Goal: Task Accomplishment & Management: Complete application form

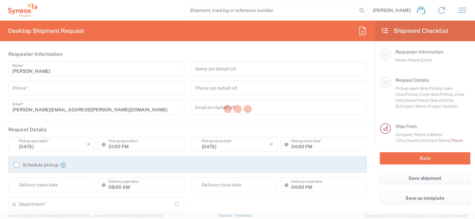
type input "8350"
type input "[GEOGRAPHIC_DATA]"
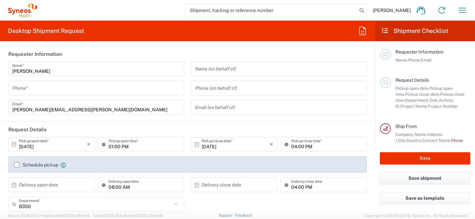
type input "Syneos Health [GEOGRAPHIC_DATA] SRL"
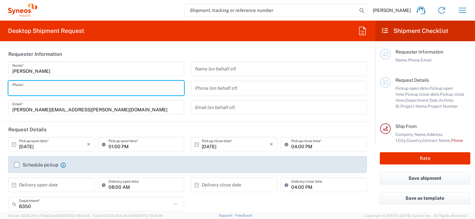
click at [82, 91] on input "tel" at bounding box center [96, 89] width 168 height 12
type input "010296199211"
type input "roberta.barberis@syneoshealth.com"
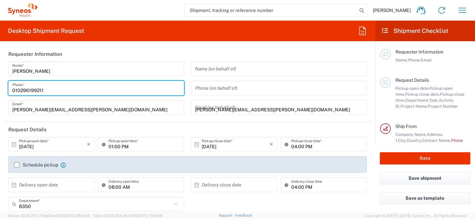
type input "SYNEOS HEALTH ITALY S.R.L."
type input "010296199211"
type input "SYNEOS HEALTH ITALY S.R.L."
type input "Via Maurizio Gonzaga, 7"
type input "Milan"
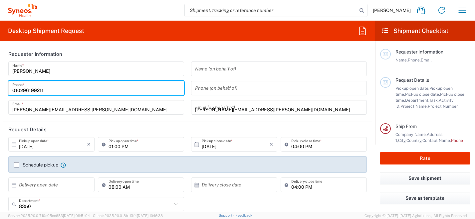
type input "SYNEOS HEALTH ITALY S.R.L."
type input "Italy"
type input "20123"
type input "010296199211"
type input "roberta.barberis@syneoshealth.com"
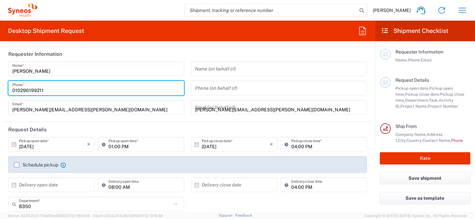
type input "ROBERTA BARBERIS"
click at [1, 92] on form "Requester Information Roberta Barberis Name * 010296199211 Phone * roberta.barb…" at bounding box center [187, 130] width 375 height 166
type input "0296199211"
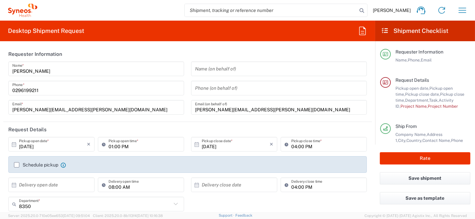
click at [14, 143] on icon at bounding box center [14, 145] width 6 height 6
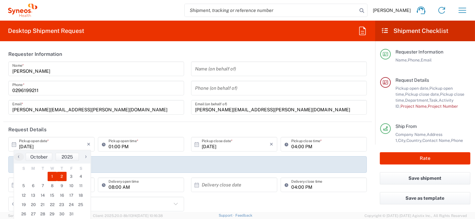
click at [61, 177] on span "2" at bounding box center [62, 176] width 10 height 9
type input "10/02/2025"
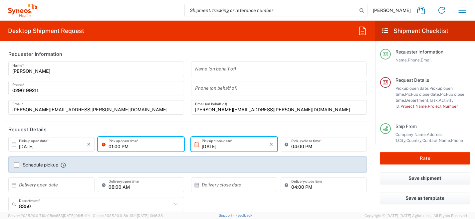
click at [135, 148] on input "01:00 PM" at bounding box center [145, 145] width 72 height 12
drag, startPoint x: 153, startPoint y: 149, endPoint x: 100, endPoint y: 152, distance: 52.7
click at [99, 152] on div "01:00 PM Pickup open time *" at bounding box center [141, 146] width 90 height 19
type input "09:00 AM"
click at [18, 168] on div "Schedule pickup When scheduling a pickup please be sure to meet the following c…" at bounding box center [40, 165] width 52 height 6
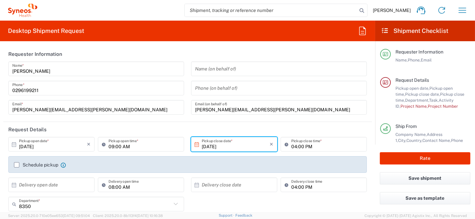
click at [16, 167] on label "Schedule pickup" at bounding box center [36, 164] width 44 height 5
click at [17, 165] on input "Schedule pickup" at bounding box center [17, 165] width 0 height 0
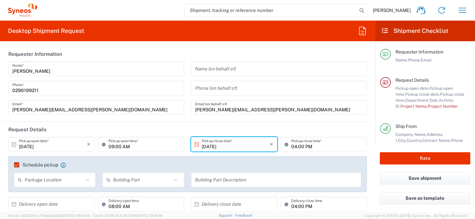
scroll to position [67, 0]
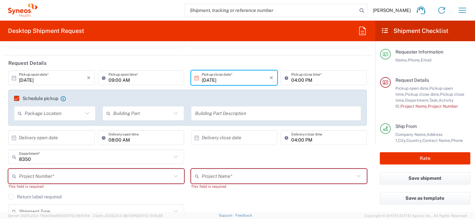
click at [45, 158] on input "8350" at bounding box center [95, 157] width 152 height 12
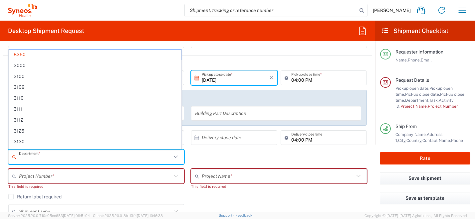
click at [45, 158] on input "text" at bounding box center [95, 157] width 152 height 12
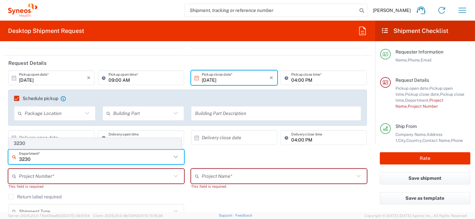
type input "3230"
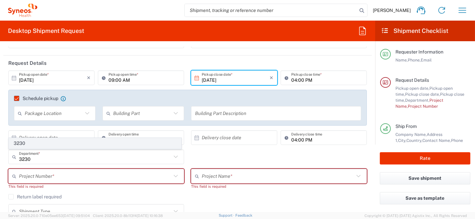
click at [22, 144] on span "3230" at bounding box center [95, 143] width 172 height 10
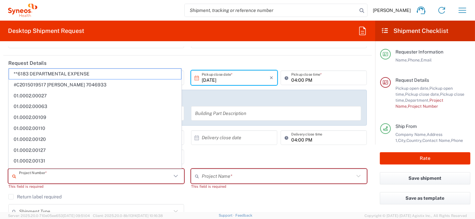
click at [108, 177] on input "text" at bounding box center [95, 177] width 152 height 12
paste input "7054925"
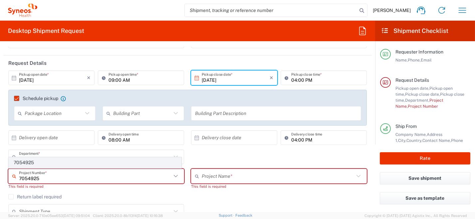
type input "7054925"
click at [32, 162] on span "7054925" at bounding box center [95, 163] width 172 height 10
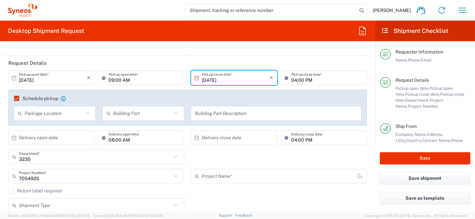
type input "Ferring 7054925"
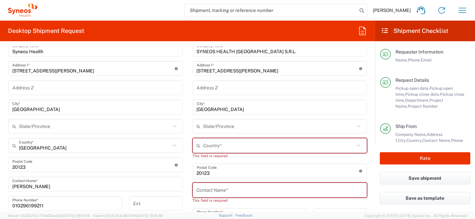
scroll to position [333, 0]
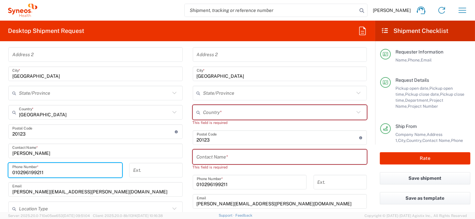
click at [14, 171] on input "010296199211" at bounding box center [65, 171] width 106 height 12
drag, startPoint x: 17, startPoint y: 172, endPoint x: 9, endPoint y: 169, distance: 8.8
click at [9, 169] on div "010296199211 Phone Number *" at bounding box center [65, 170] width 114 height 15
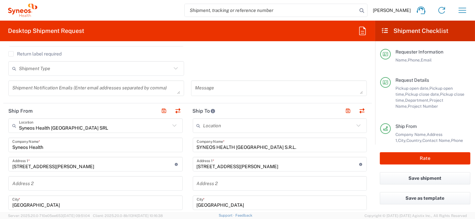
scroll to position [200, 0]
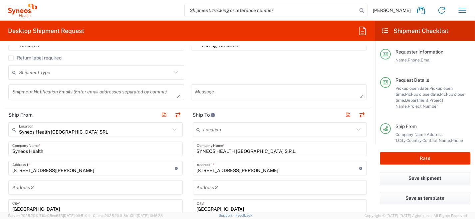
type input "0296199211"
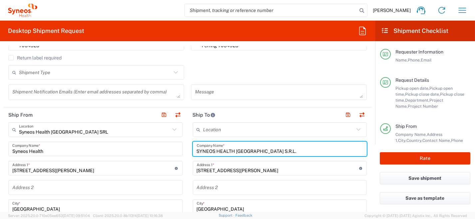
drag, startPoint x: 216, startPoint y: 153, endPoint x: 127, endPoint y: 138, distance: 90.1
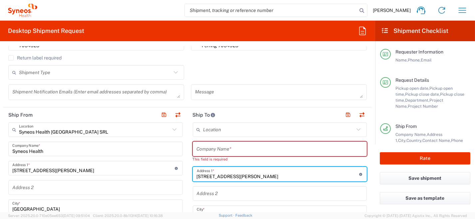
drag, startPoint x: 254, startPoint y: 177, endPoint x: 126, endPoint y: 175, distance: 127.9
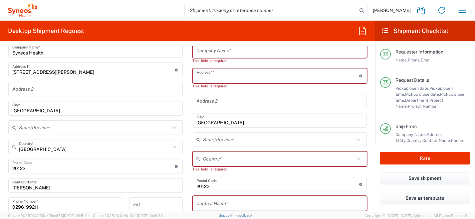
scroll to position [300, 0]
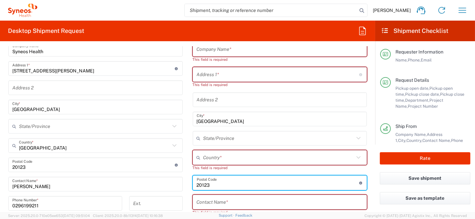
drag, startPoint x: 210, startPoint y: 183, endPoint x: 166, endPoint y: 182, distance: 44.3
click at [161, 183] on div "Ship From Syneos Health Italy SRL Location Syneos Health Italy SRL Addison Whit…" at bounding box center [187, 176] width 369 height 336
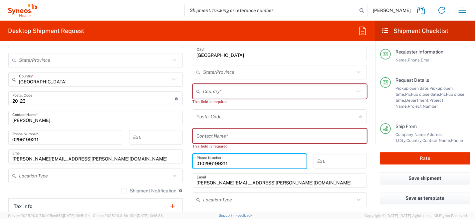
drag, startPoint x: 214, startPoint y: 164, endPoint x: 181, endPoint y: 172, distance: 34.2
click at [164, 168] on div "Ship From Syneos Health Italy SRL Location Syneos Health Italy SRL Addison Whit…" at bounding box center [187, 109] width 369 height 336
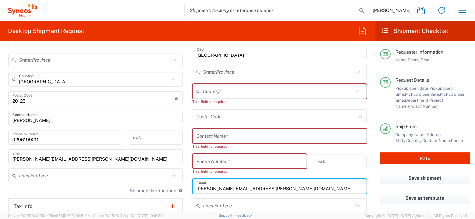
drag, startPoint x: 250, startPoint y: 190, endPoint x: 184, endPoint y: 199, distance: 66.4
click at [145, 194] on div "Ship From Syneos Health Italy SRL Location Syneos Health Italy SRL Addison Whit…" at bounding box center [187, 109] width 369 height 336
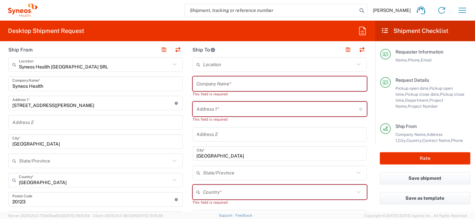
scroll to position [200, 0]
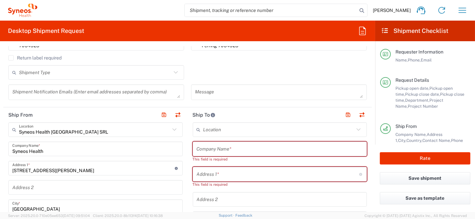
click at [211, 152] on input "text" at bounding box center [280, 149] width 166 height 12
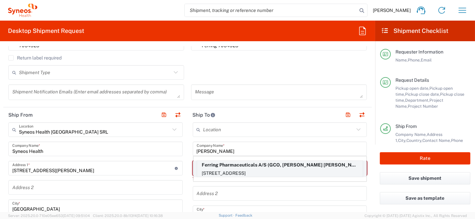
click at [251, 169] on p "Amager Strandvej 405, Kastrup, 2770, DK" at bounding box center [280, 173] width 166 height 8
type input "Ferring Pharmaceuticals A/S"
type input "Amager Strandvej 405"
type input "Kastrup"
type input "Denmark"
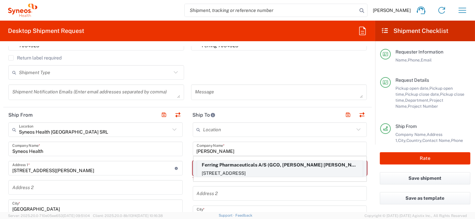
type input "2770"
type input "GCO, Nina Louise Arberg"
type input "004528787785"
type input "Sender/Shipper"
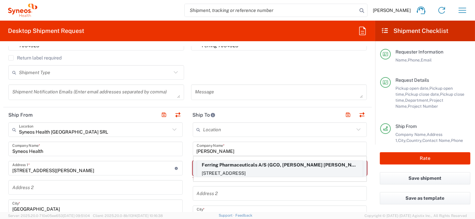
type input "Delivery Duty Paid"
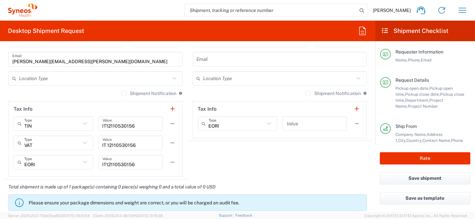
scroll to position [532, 0]
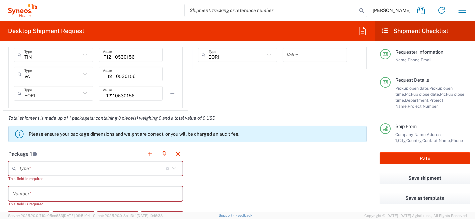
click at [172, 167] on icon at bounding box center [174, 168] width 9 height 9
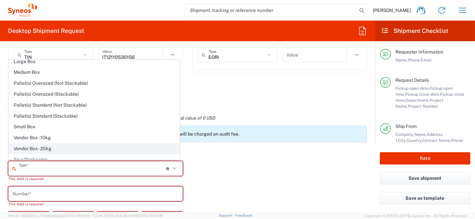
scroll to position [18, 0]
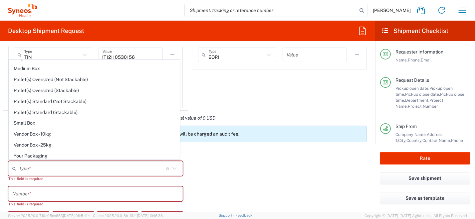
click at [86, 156] on span "Your Packaging" at bounding box center [94, 156] width 170 height 10
type input "Your Packaging"
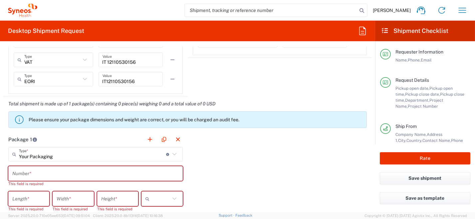
scroll to position [599, 0]
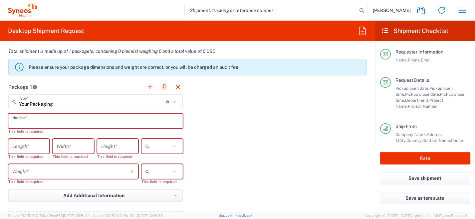
click at [72, 119] on input "text" at bounding box center [95, 122] width 166 height 12
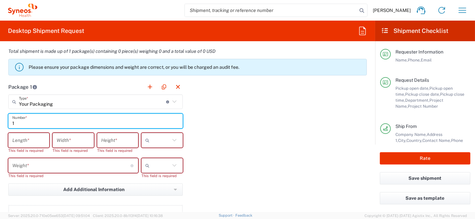
type input "1"
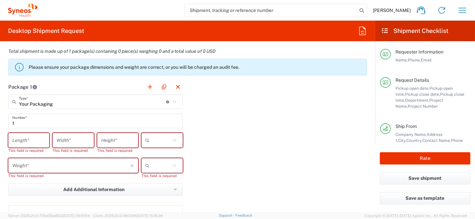
click at [170, 138] on icon at bounding box center [174, 140] width 9 height 9
click at [164, 153] on span "cm" at bounding box center [159, 154] width 39 height 10
type input "cm"
click at [173, 165] on icon at bounding box center [174, 165] width 9 height 9
drag, startPoint x: 165, startPoint y: 180, endPoint x: 139, endPoint y: 176, distance: 26.0
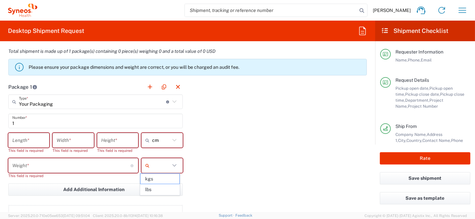
click at [164, 180] on span "kgs" at bounding box center [159, 179] width 39 height 10
type input "kgs"
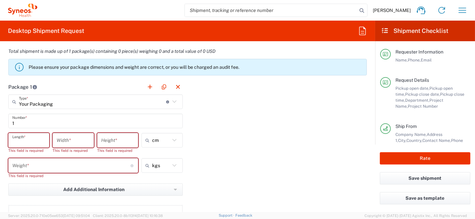
click at [31, 143] on input "number" at bounding box center [28, 141] width 33 height 12
type input "40"
click at [66, 139] on input "number" at bounding box center [73, 141] width 33 height 12
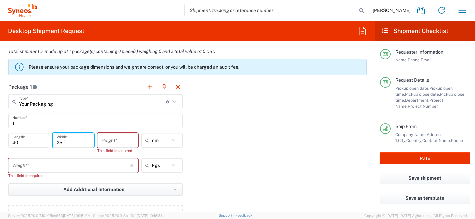
type input "25"
click at [111, 142] on input "number" at bounding box center [117, 141] width 33 height 12
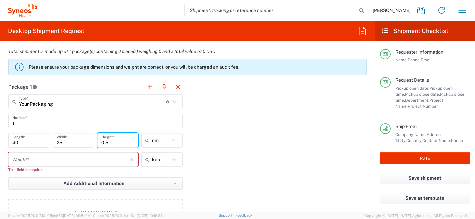
type input "0.5"
click at [94, 157] on input "number" at bounding box center [71, 160] width 118 height 12
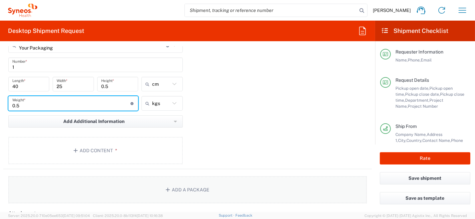
scroll to position [666, 0]
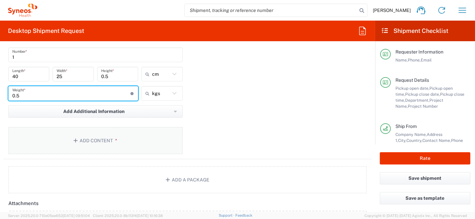
type input "0.5"
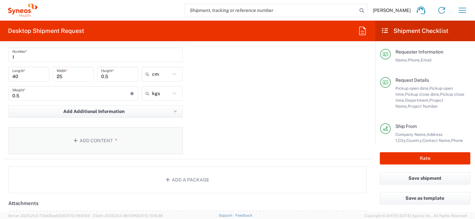
click at [99, 136] on button "Add Content *" at bounding box center [95, 140] width 174 height 27
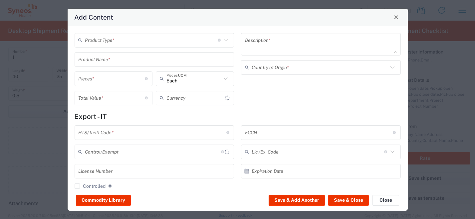
type input "US Dollar"
click at [221, 41] on icon at bounding box center [225, 40] width 9 height 9
click at [186, 51] on span "Documents" at bounding box center [153, 54] width 156 height 10
type input "Documents"
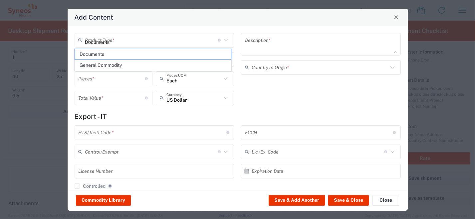
type input "1"
type textarea "Documents"
type input "Italy"
type input "0000.00.0000"
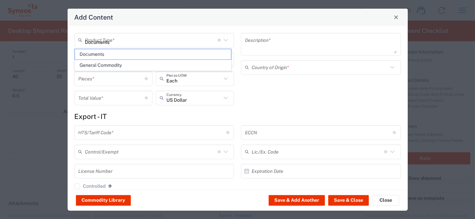
type input "0000.00.0000"
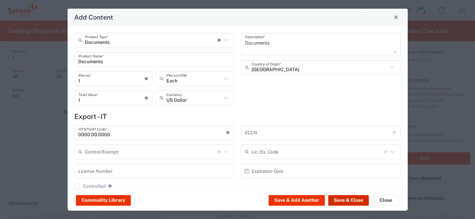
click at [346, 203] on button "Save & Close" at bounding box center [348, 200] width 41 height 11
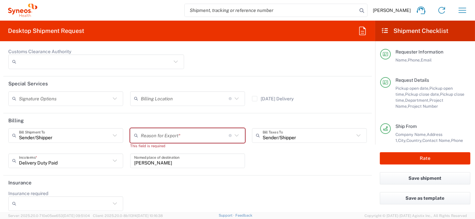
scroll to position [965, 0]
click at [235, 134] on icon at bounding box center [236, 135] width 9 height 9
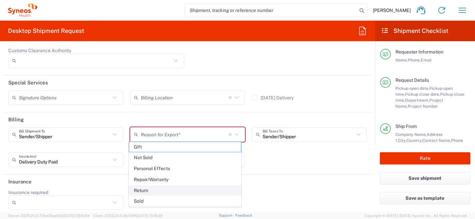
click at [193, 190] on span "Return" at bounding box center [185, 191] width 112 height 10
type input "Return"
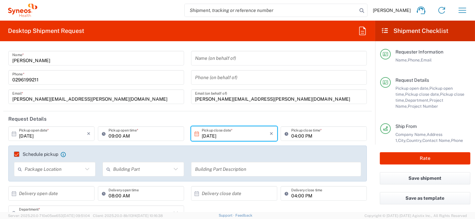
scroll to position [0, 0]
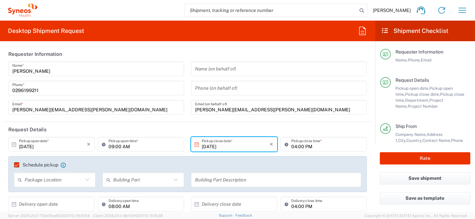
click at [65, 147] on input "10/02/2025" at bounding box center [53, 145] width 68 height 12
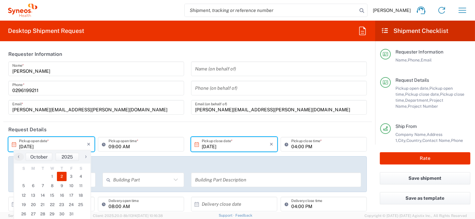
click at [339, 126] on header "Request Details" at bounding box center [187, 129] width 369 height 15
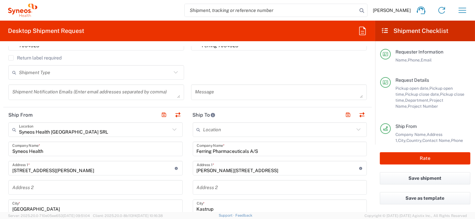
scroll to position [233, 0]
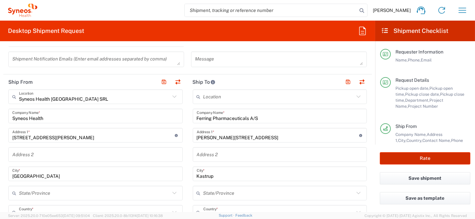
click at [419, 163] on button "Rate" at bounding box center [425, 158] width 91 height 12
type input "7054925"
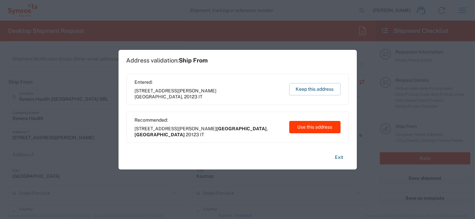
click at [312, 130] on button "Use this address" at bounding box center [314, 127] width 51 height 12
type input "Milano"
type input "Lombardia"
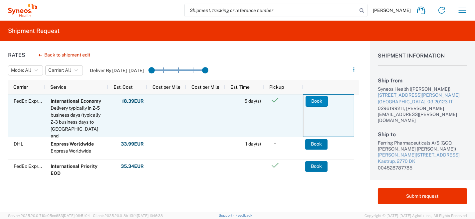
click at [315, 102] on button "Book" at bounding box center [317, 101] width 22 height 11
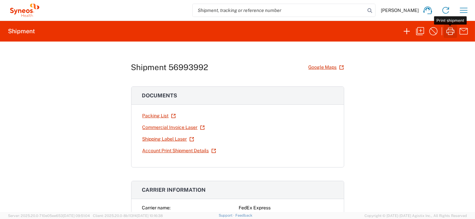
click at [451, 33] on icon "button" at bounding box center [450, 31] width 11 height 11
